Goal: Entertainment & Leisure: Consume media (video, audio)

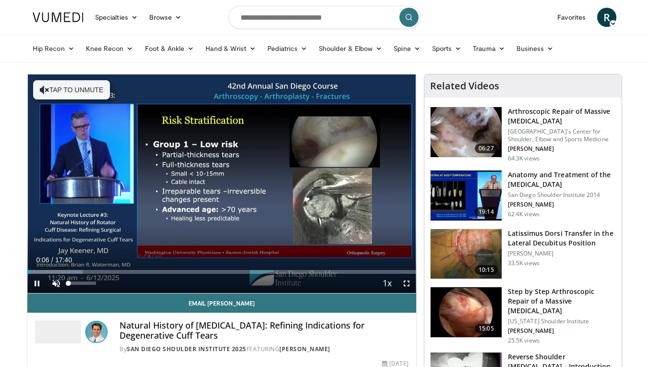
click at [58, 285] on span "Video Player" at bounding box center [56, 283] width 19 height 19
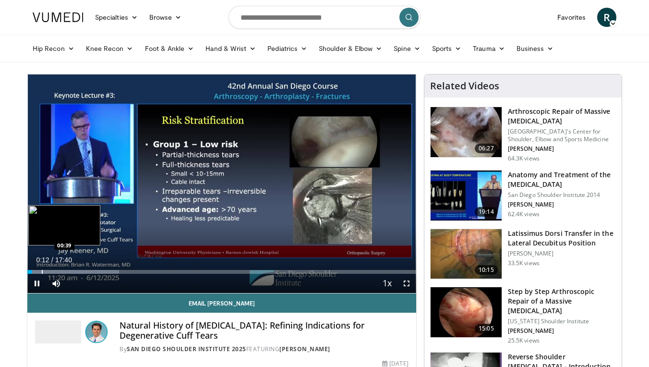
click at [42, 272] on div "Progress Bar" at bounding box center [42, 272] width 1 height 4
click at [52, 270] on div "Progress Bar" at bounding box center [52, 272] width 1 height 4
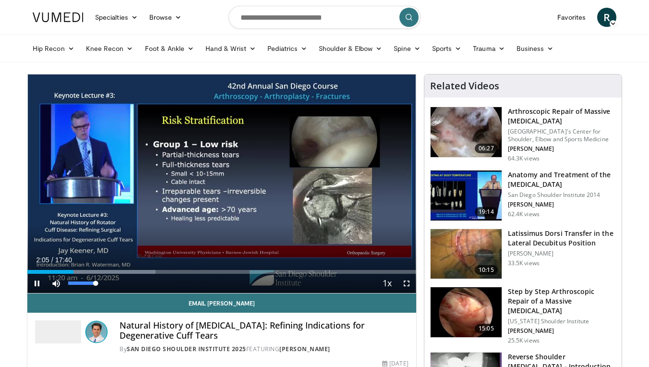
click at [58, 284] on span "Video Player" at bounding box center [56, 283] width 19 height 19
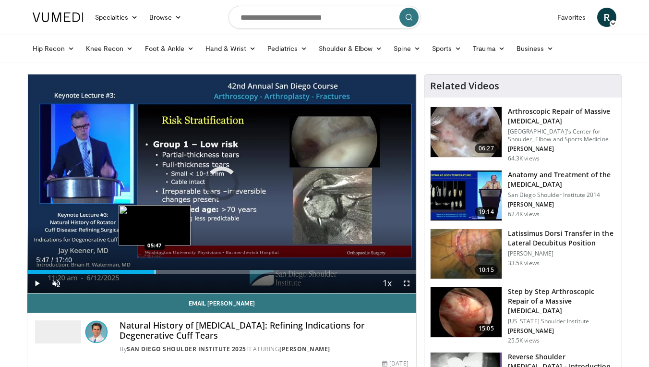
click at [155, 272] on div "Progress Bar" at bounding box center [155, 272] width 1 height 4
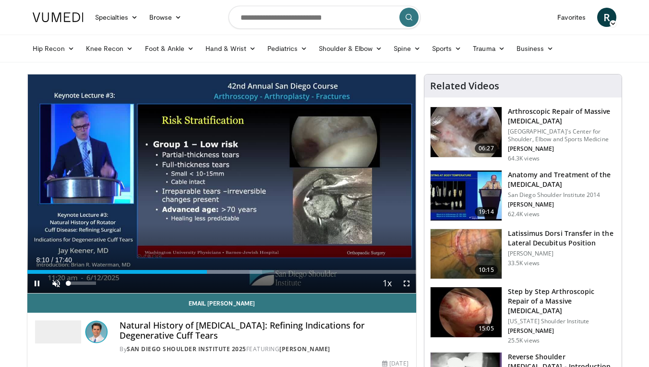
click at [55, 285] on span "Video Player" at bounding box center [56, 283] width 19 height 19
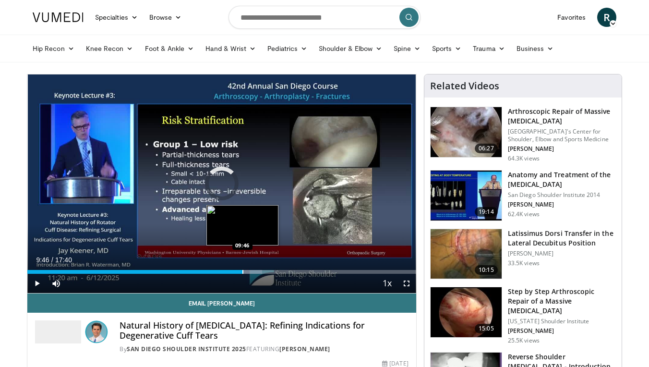
click at [242, 271] on div "Progress Bar" at bounding box center [242, 272] width 1 height 4
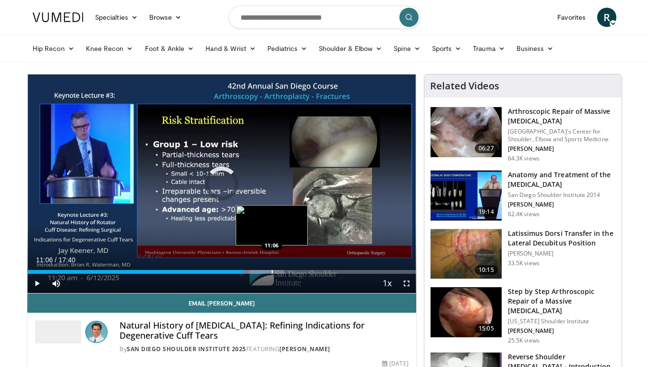
click at [272, 272] on div "Progress Bar" at bounding box center [272, 272] width 1 height 4
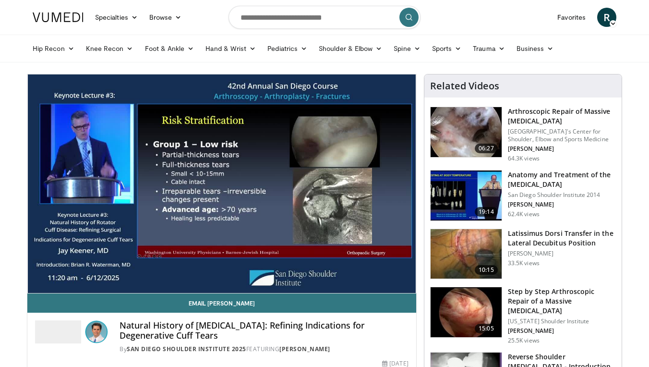
click at [344, 273] on div "10 seconds Tap to unmute" at bounding box center [221, 183] width 389 height 218
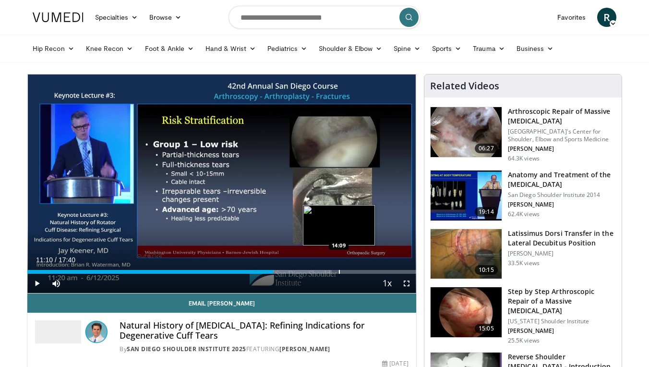
click at [338, 272] on div "Loaded : 78.33% 11:10 14:09" at bounding box center [221, 272] width 389 height 4
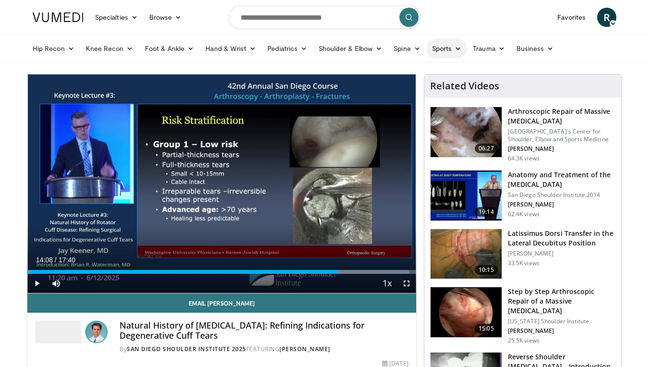
click at [461, 49] on icon at bounding box center [458, 48] width 7 height 7
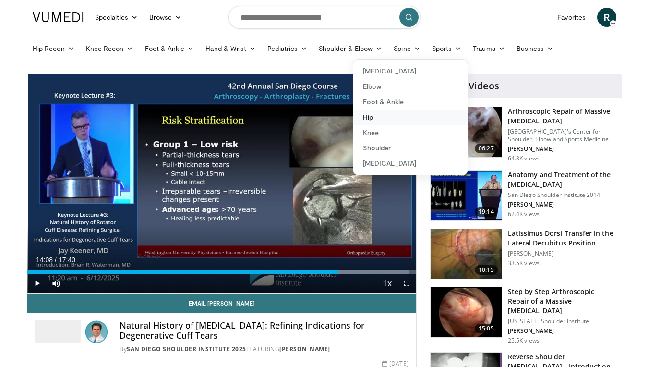
click at [370, 117] on link "Hip" at bounding box center [410, 116] width 114 height 15
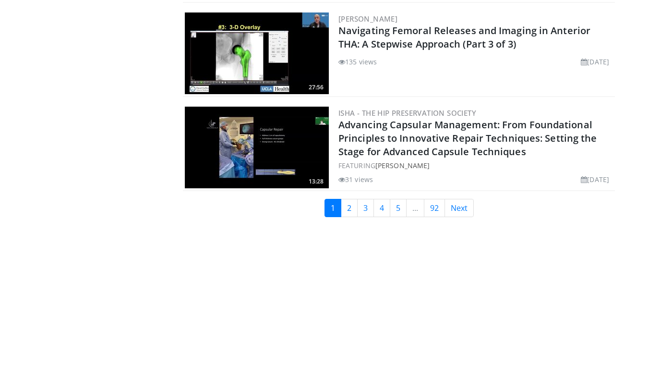
scroll to position [2297, 0]
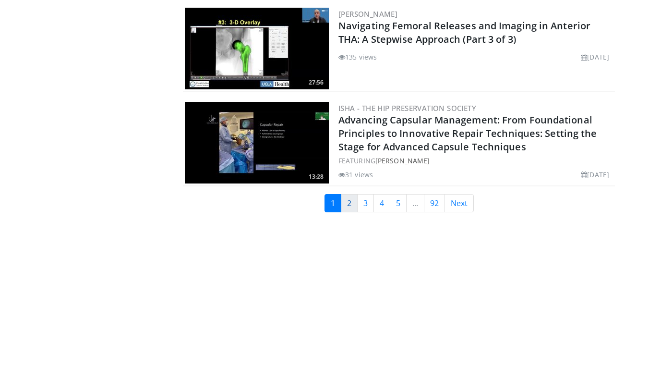
click at [348, 212] on link "2" at bounding box center [349, 203] width 17 height 18
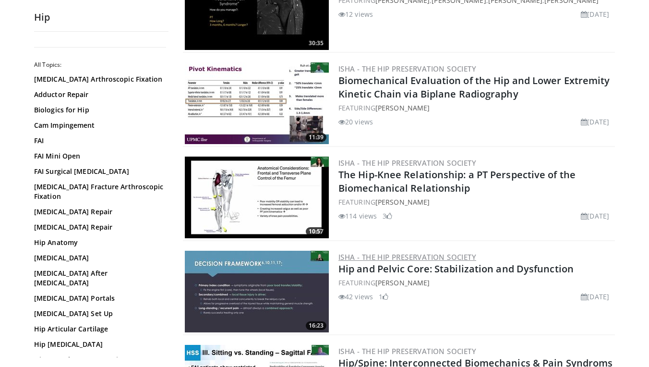
scroll to position [447, 0]
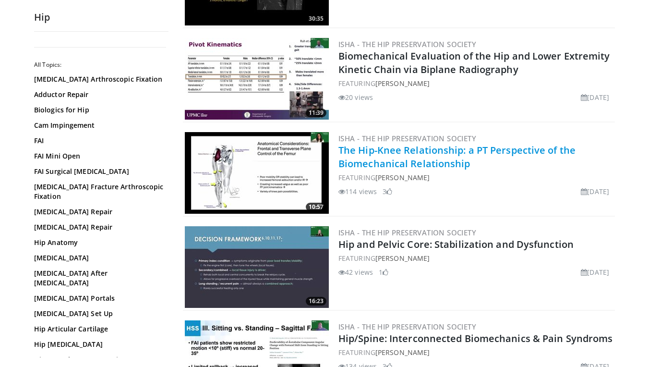
click at [409, 162] on link "The Hip-Knee Relationship: a PT Perspective of the Biomechanical Relationship" at bounding box center [456, 157] width 237 height 26
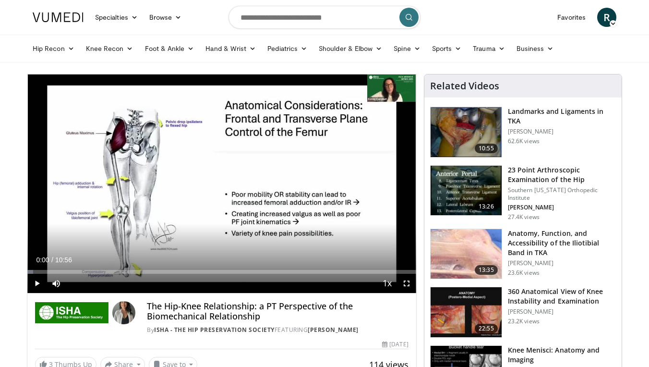
click at [33, 283] on span "Video Player" at bounding box center [36, 283] width 19 height 19
click at [56, 285] on span "Video Player" at bounding box center [56, 283] width 19 height 19
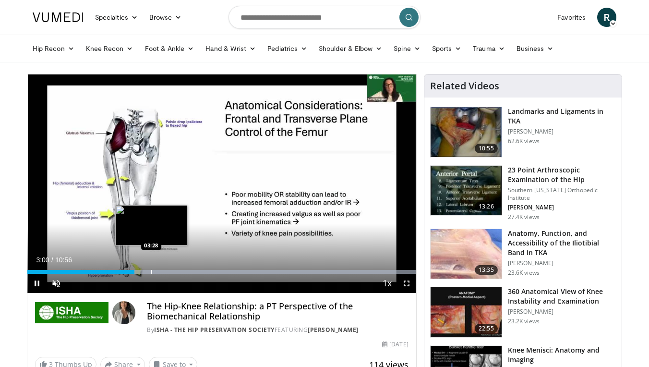
click at [151, 271] on video-js "**********" at bounding box center [221, 183] width 389 height 219
click at [152, 270] on div "Progress Bar" at bounding box center [152, 272] width 1 height 4
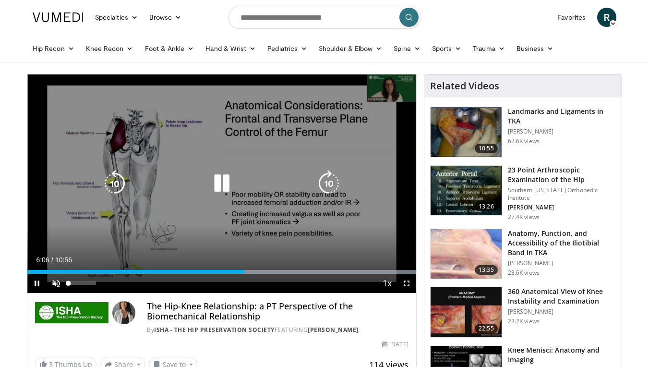
click at [59, 282] on span "Video Player" at bounding box center [56, 283] width 19 height 19
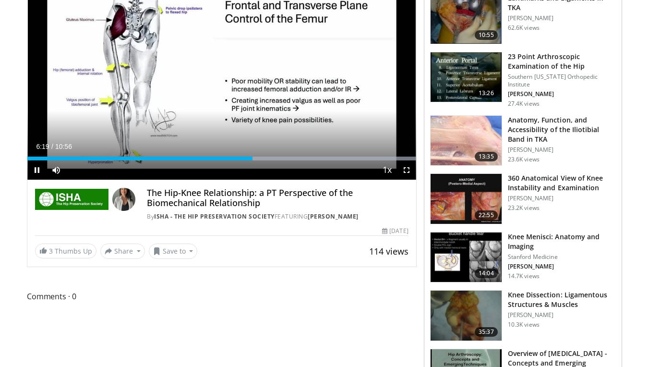
scroll to position [115, 0]
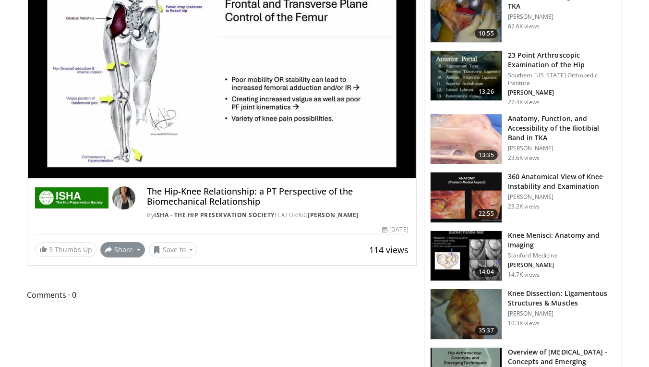
click at [134, 250] on button "Share" at bounding box center [122, 249] width 45 height 15
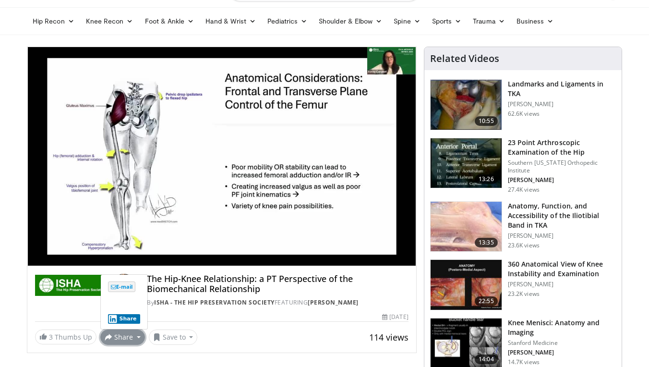
scroll to position [26, 0]
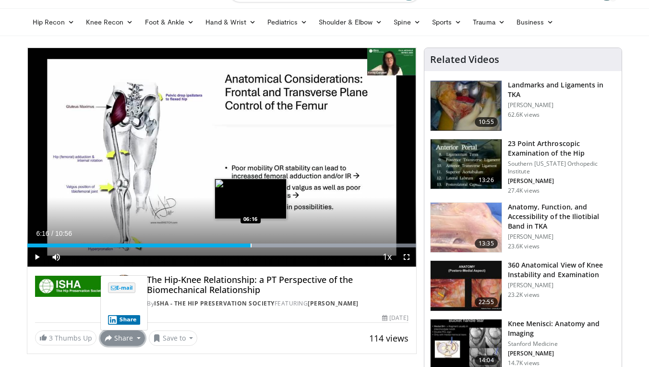
click at [251, 242] on div "Loaded : 99.99% 06:30 06:16" at bounding box center [221, 242] width 389 height 9
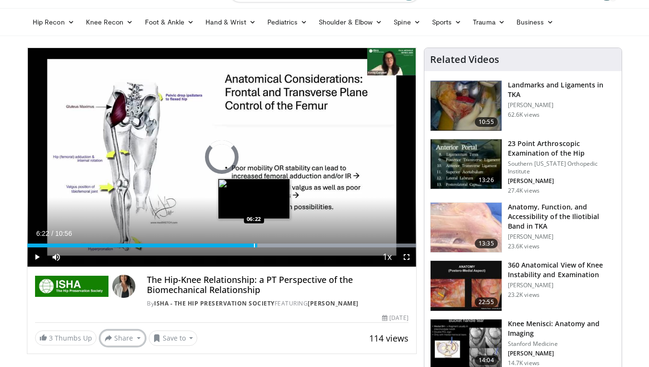
click at [254, 245] on div "Progress Bar" at bounding box center [254, 245] width 1 height 4
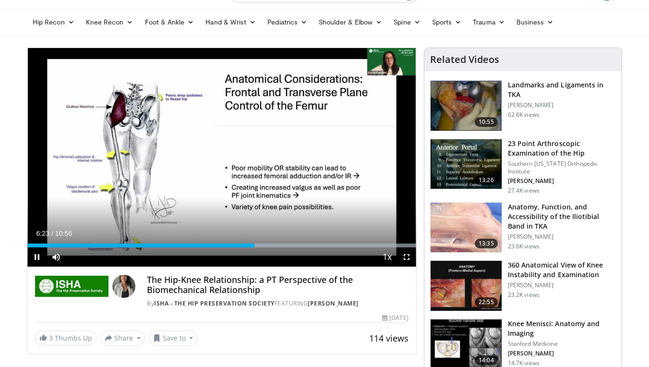
click at [38, 256] on span "Video Player" at bounding box center [36, 256] width 19 height 19
click at [36, 256] on span "Video Player" at bounding box center [36, 256] width 19 height 19
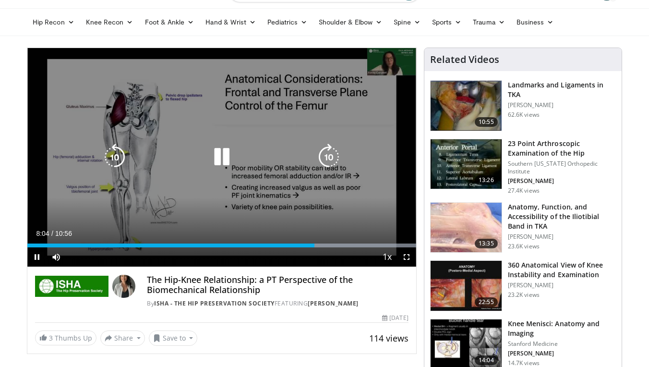
click at [223, 155] on icon "Video Player" at bounding box center [221, 157] width 27 height 27
